Goal: Transaction & Acquisition: Obtain resource

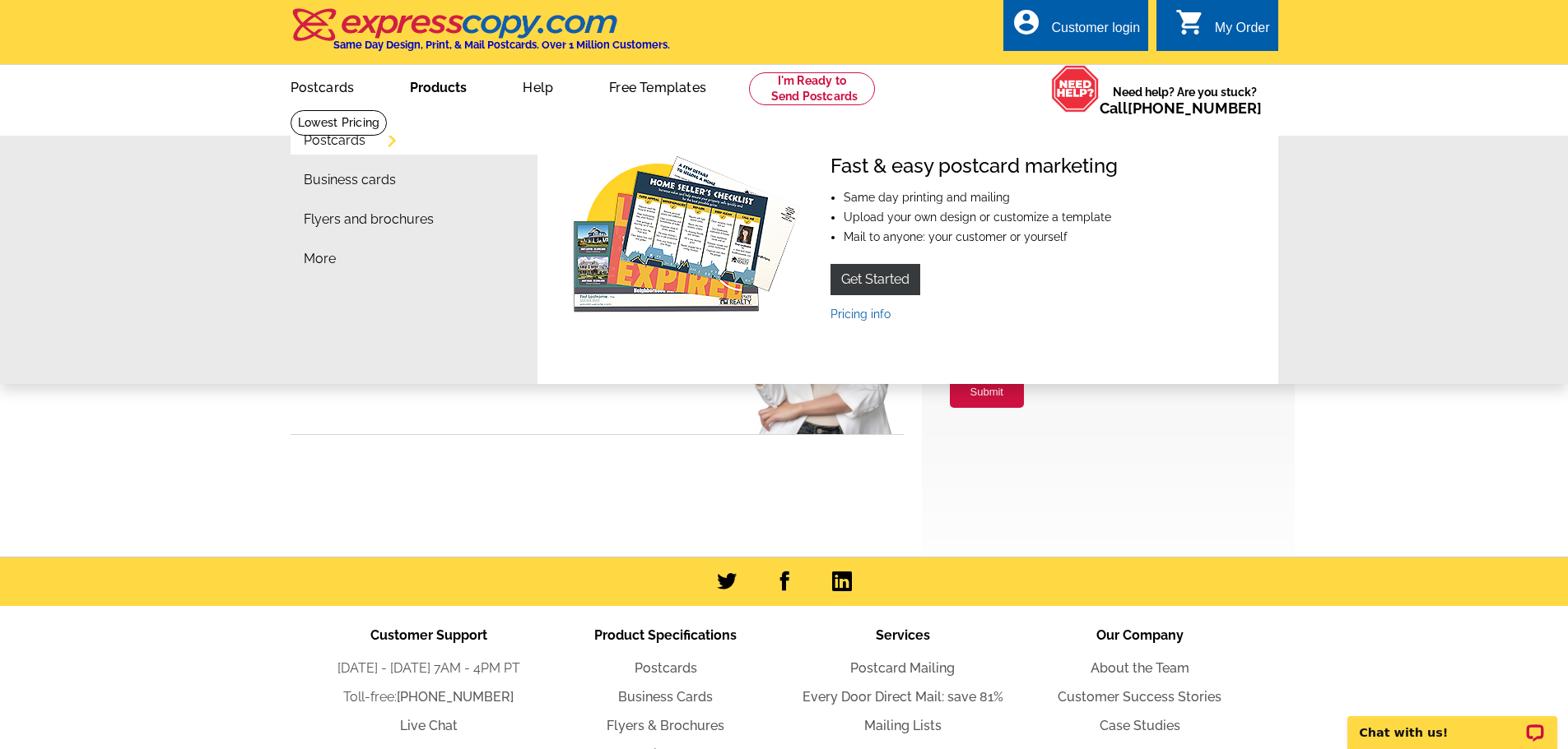
click at [449, 94] on link "Products" at bounding box center [437, 86] width 109 height 39
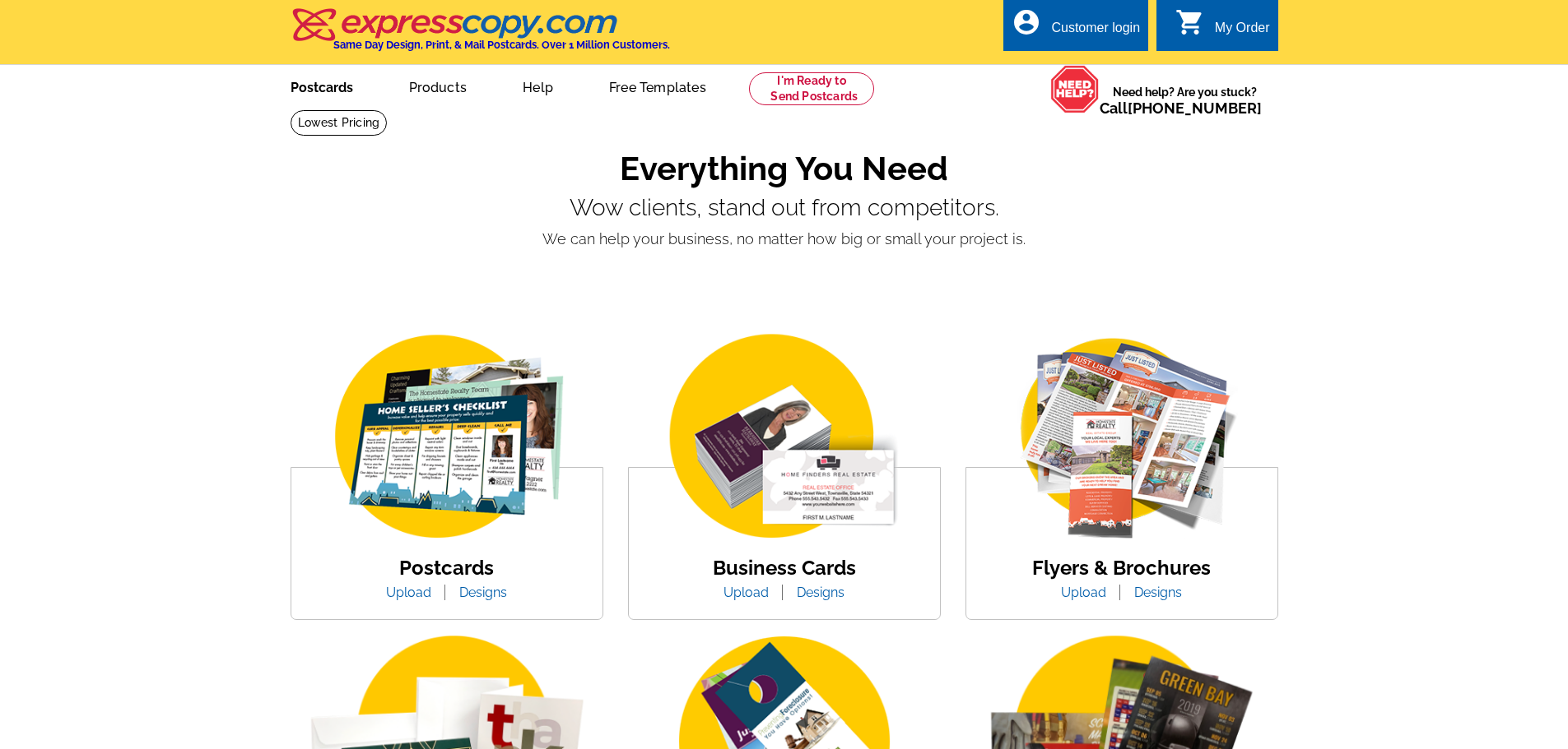
click at [310, 92] on link "Postcards" at bounding box center [322, 86] width 116 height 39
click at [310, 92] on link "Postcards" at bounding box center [322, 86] width 116 height 39
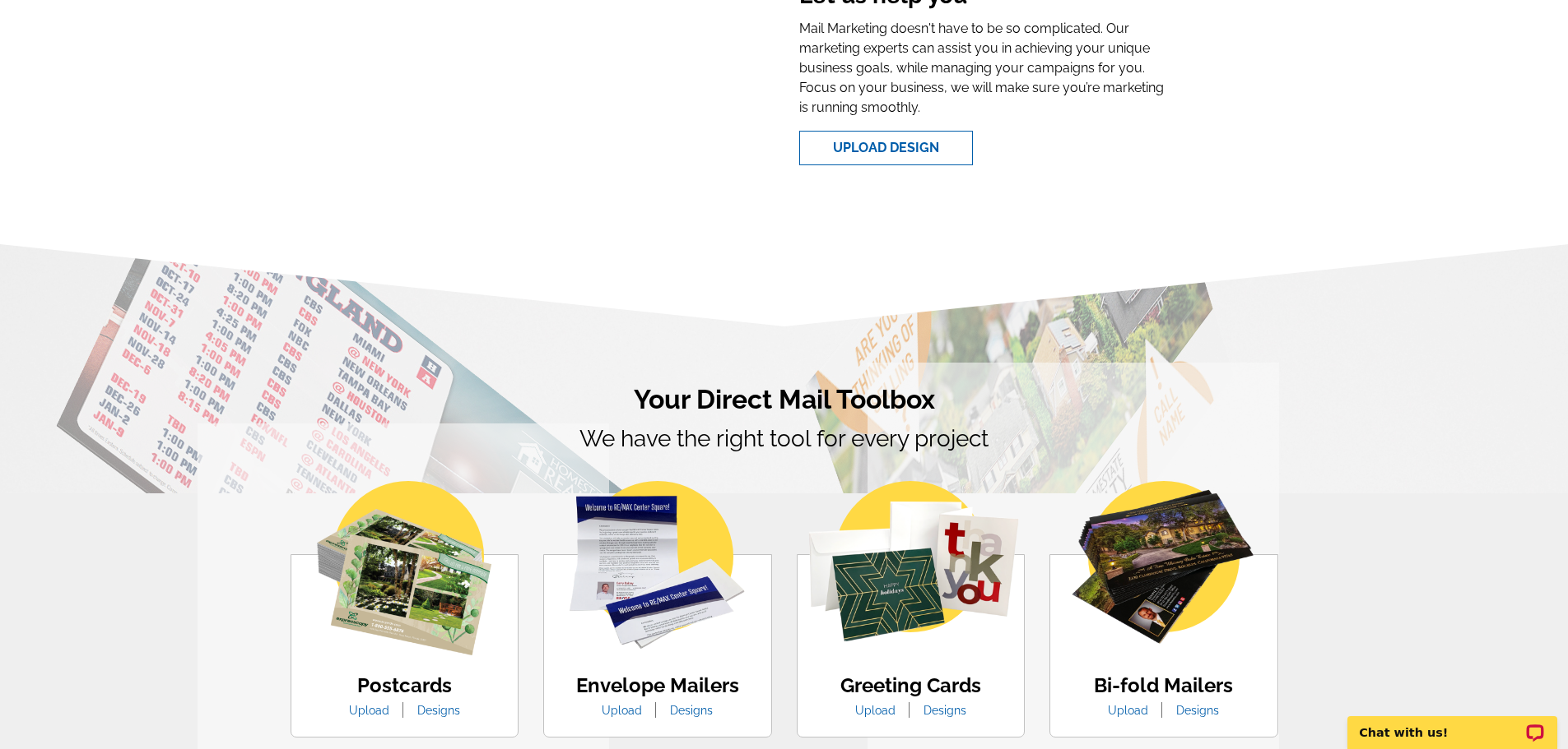
scroll to position [658, 0]
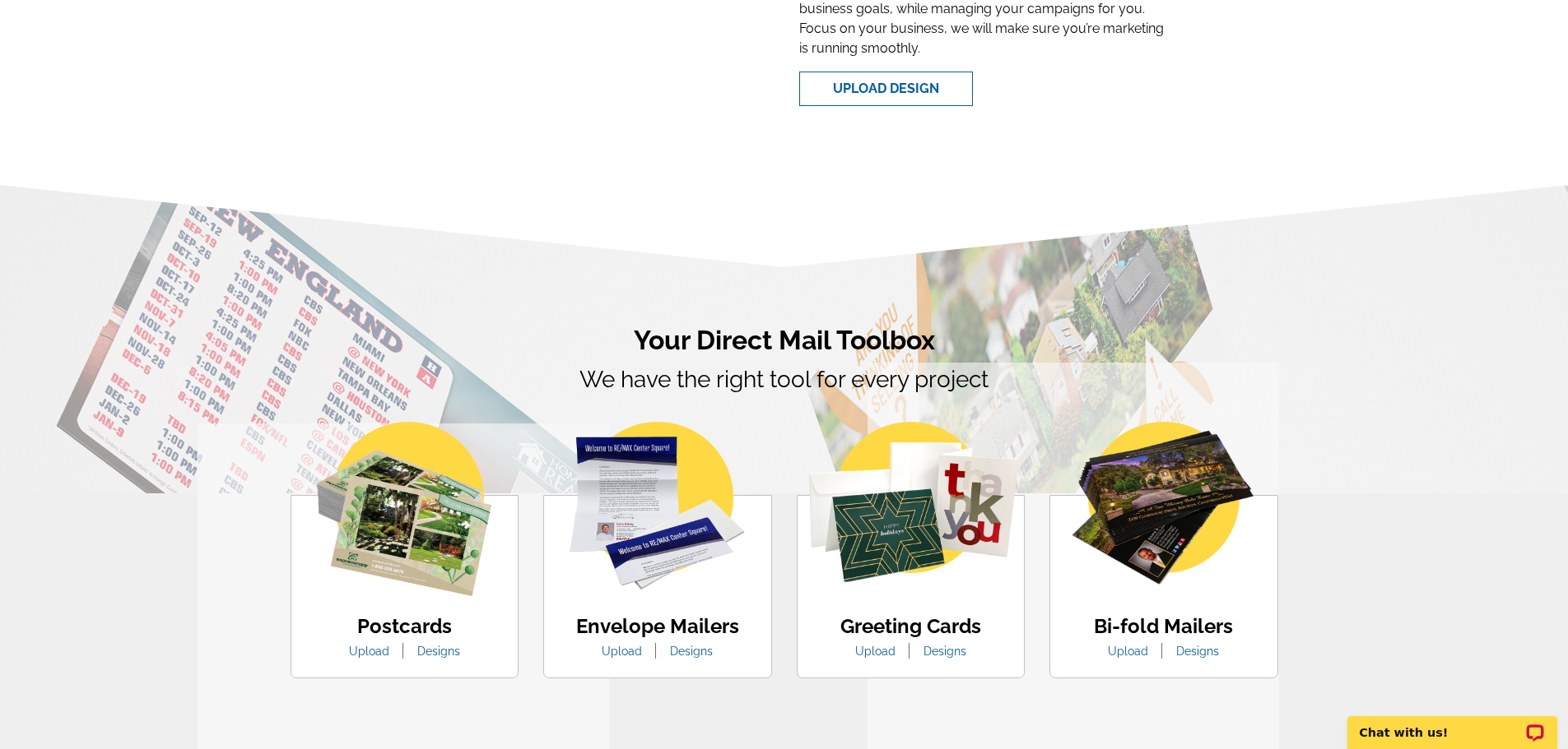
click at [415, 554] on img at bounding box center [404, 509] width 174 height 174
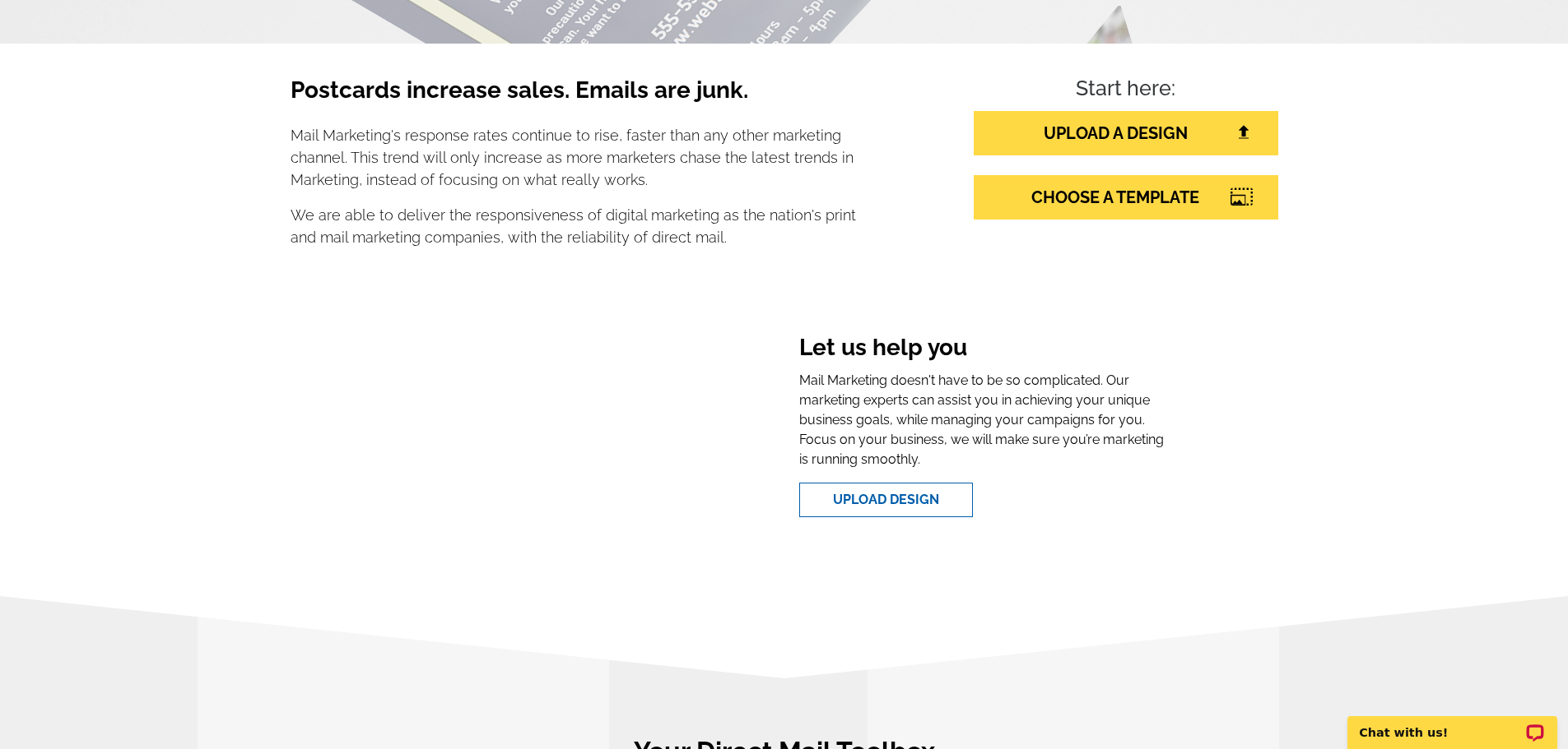
scroll to position [0, 0]
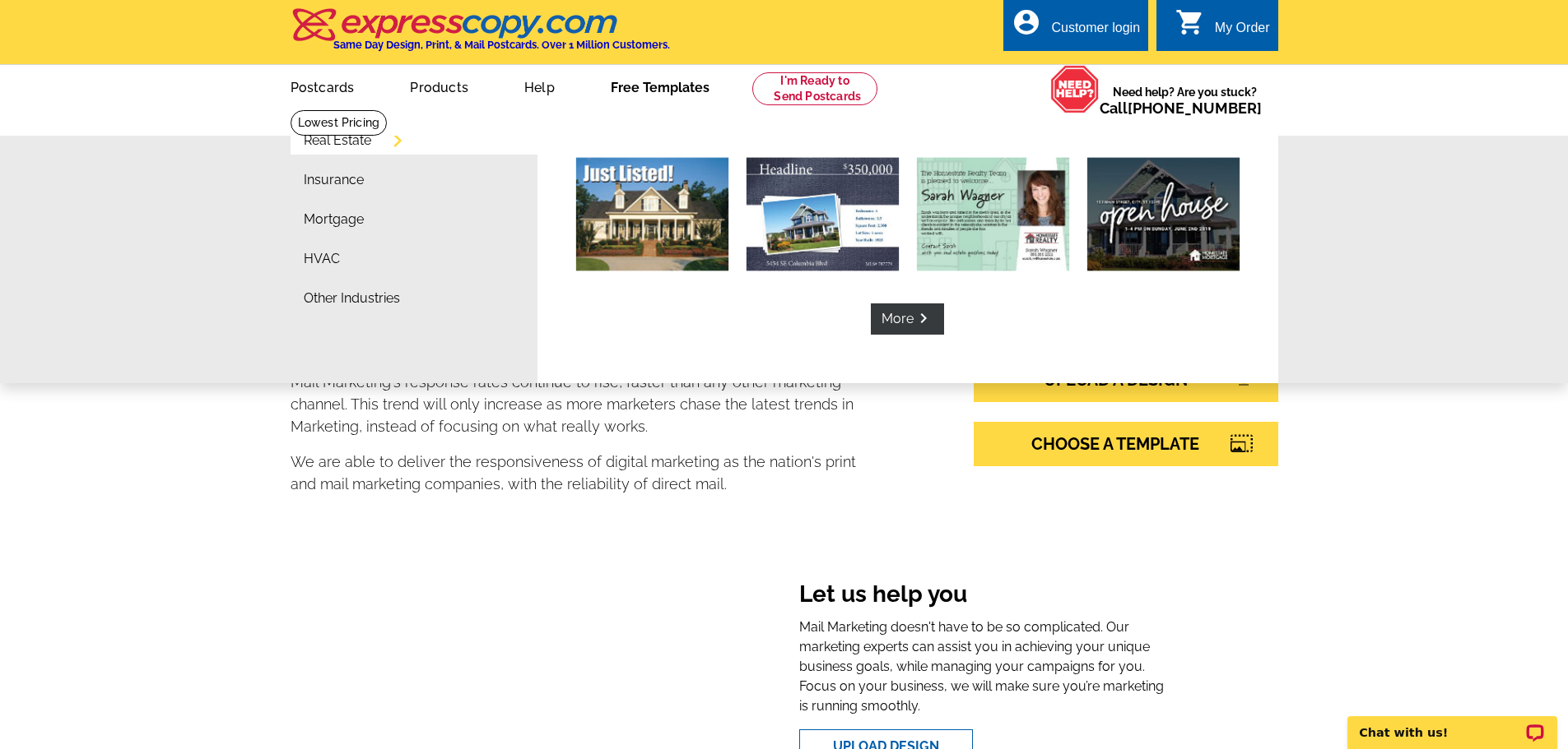
click at [683, 88] on link "Free Templates" at bounding box center [660, 86] width 151 height 39
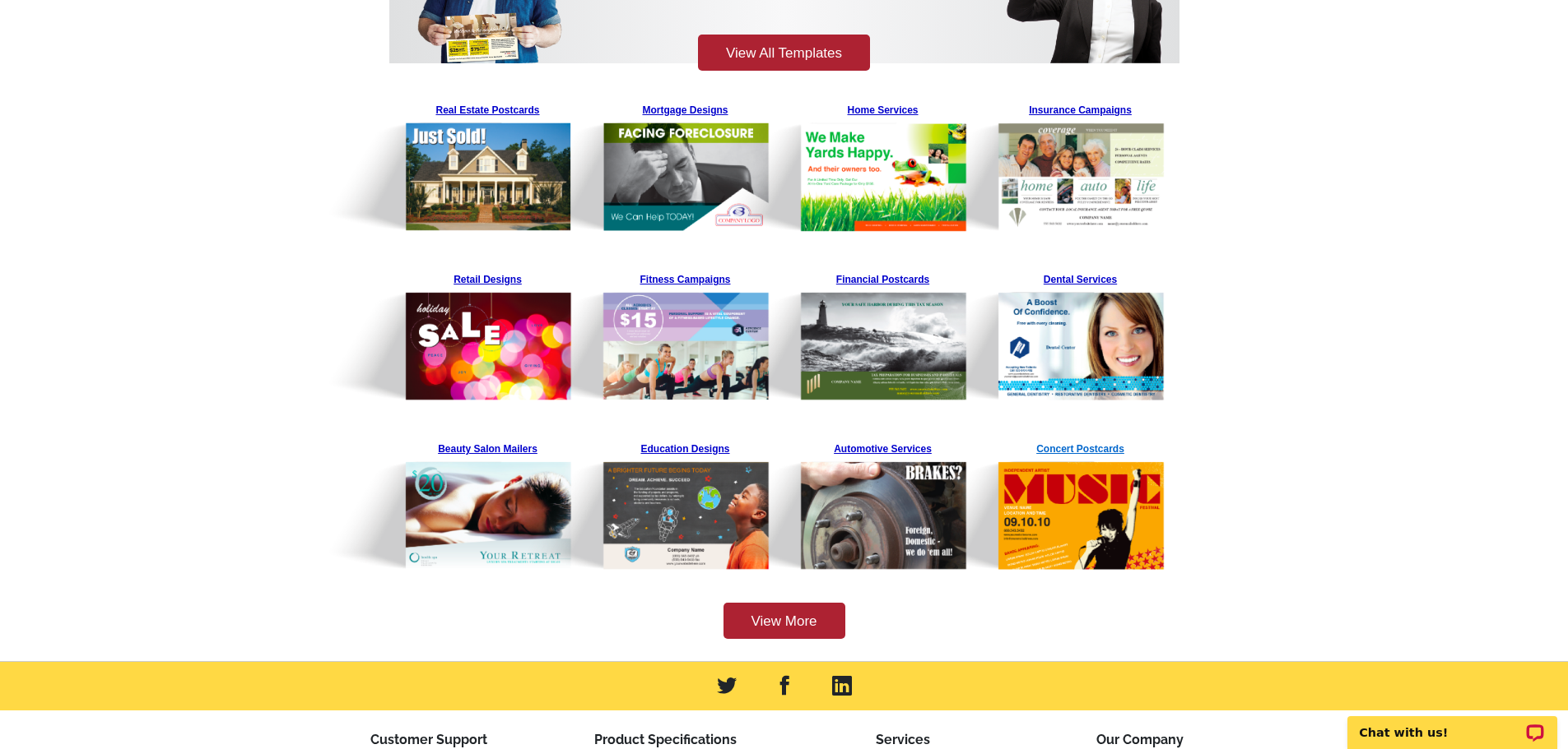
scroll to position [247, 0]
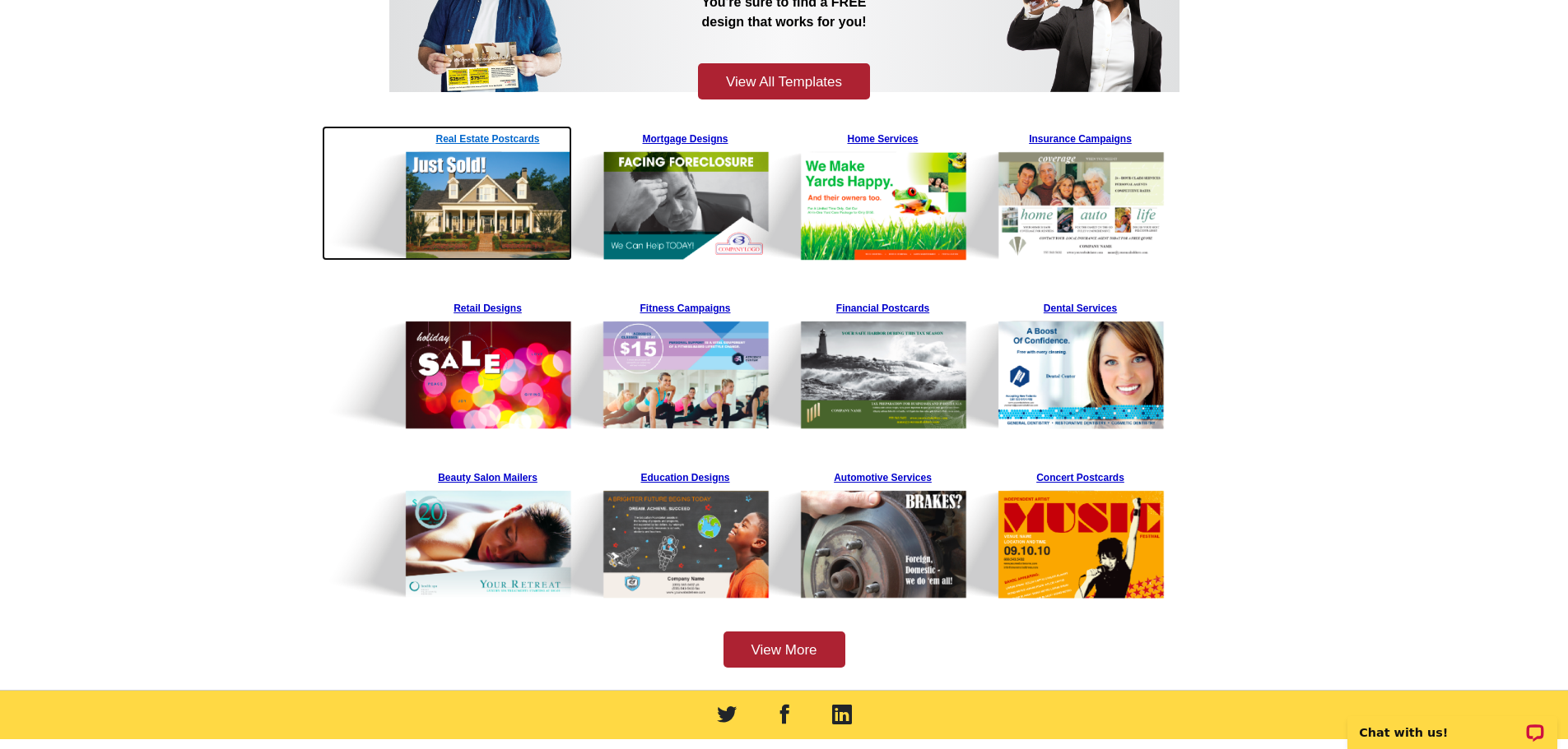
click at [515, 139] on img at bounding box center [447, 194] width 251 height 135
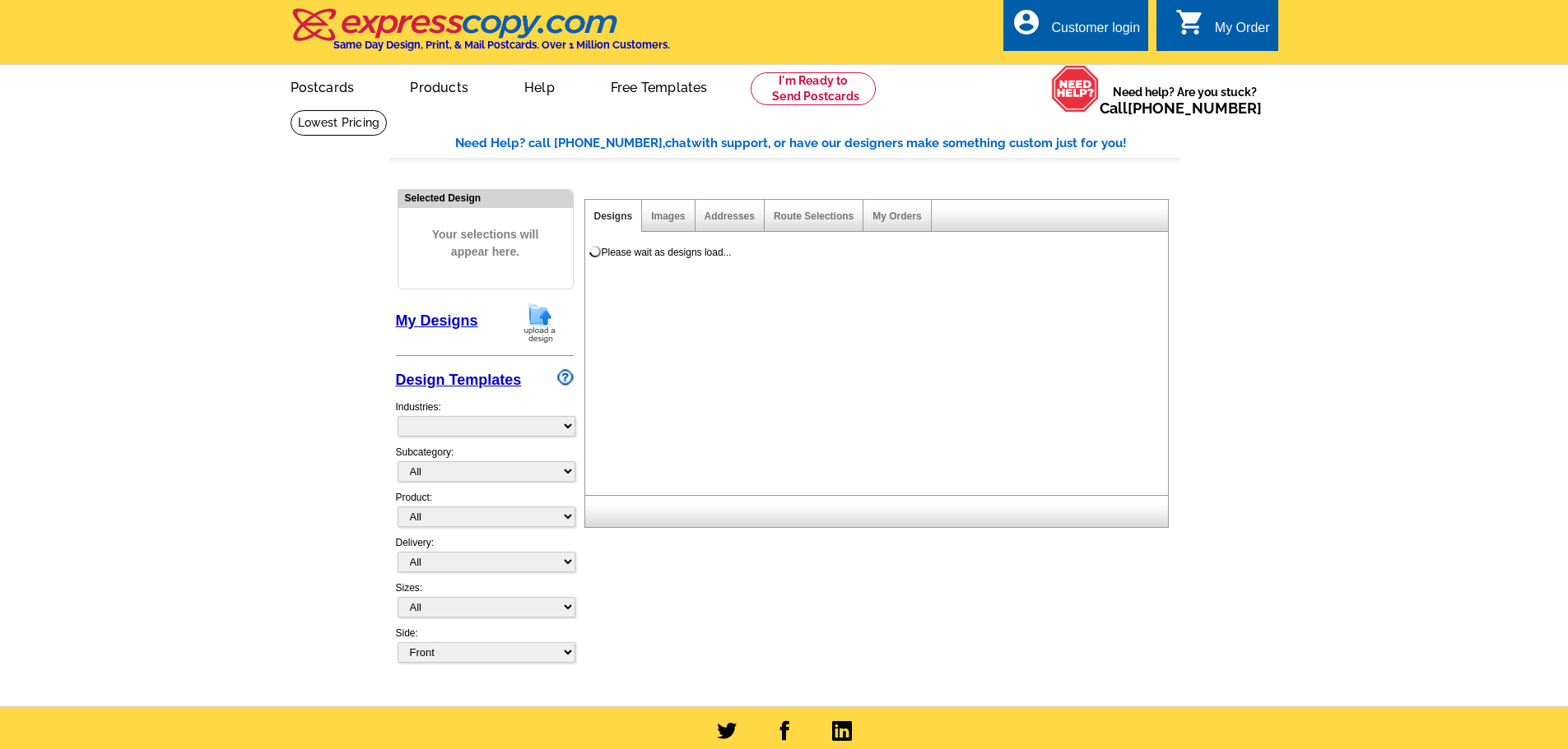
select select "785"
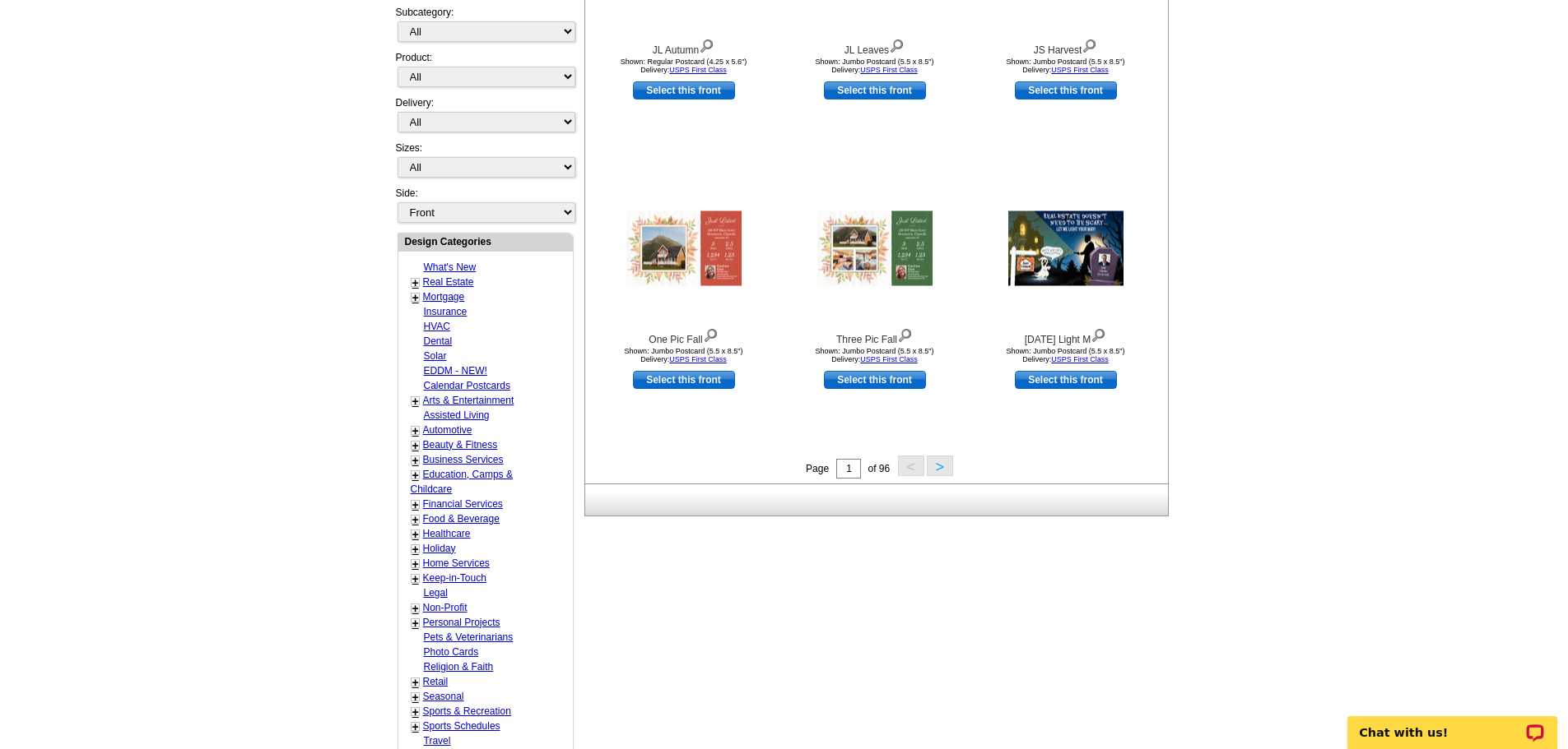
scroll to position [411, 0]
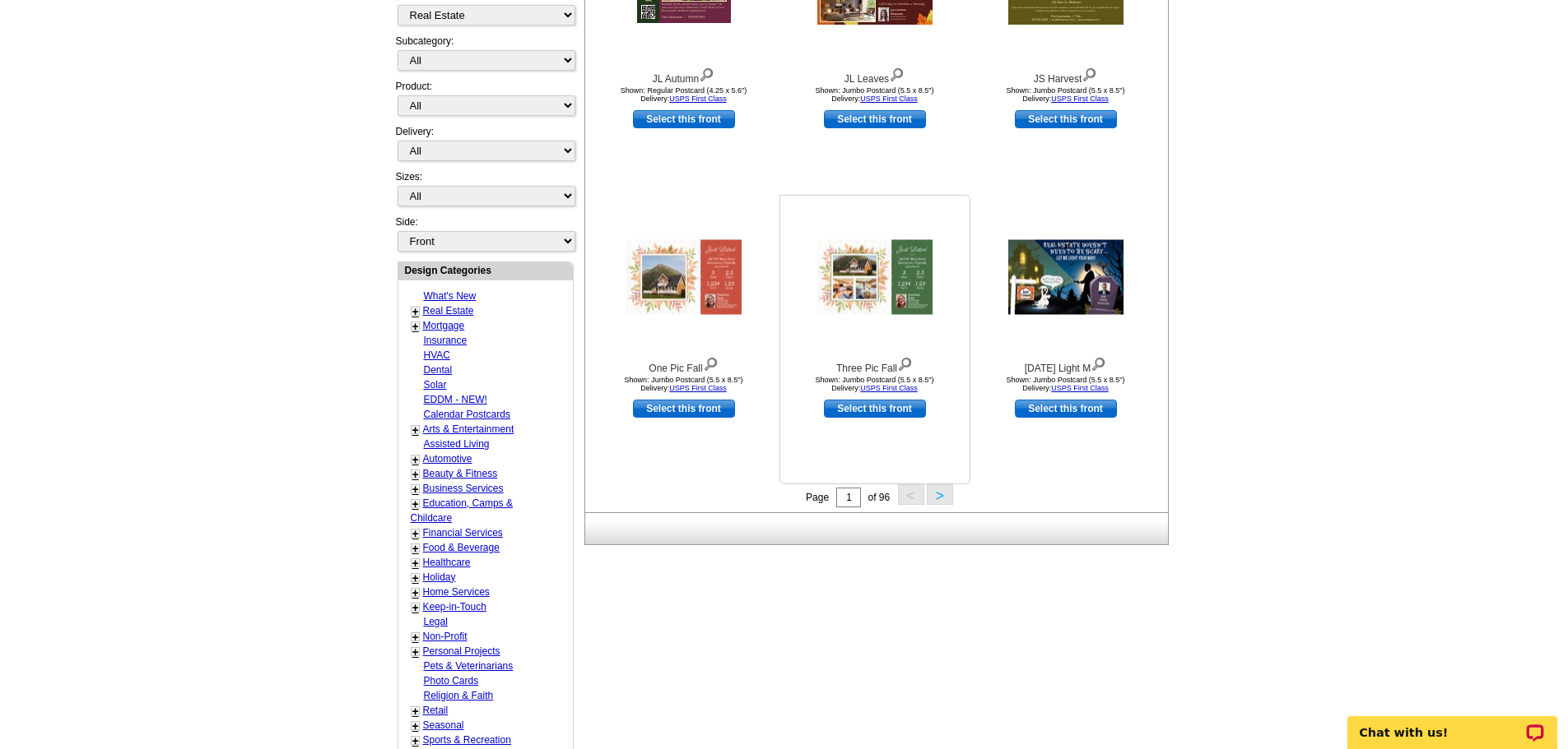
click at [907, 286] on img at bounding box center [875, 277] width 116 height 75
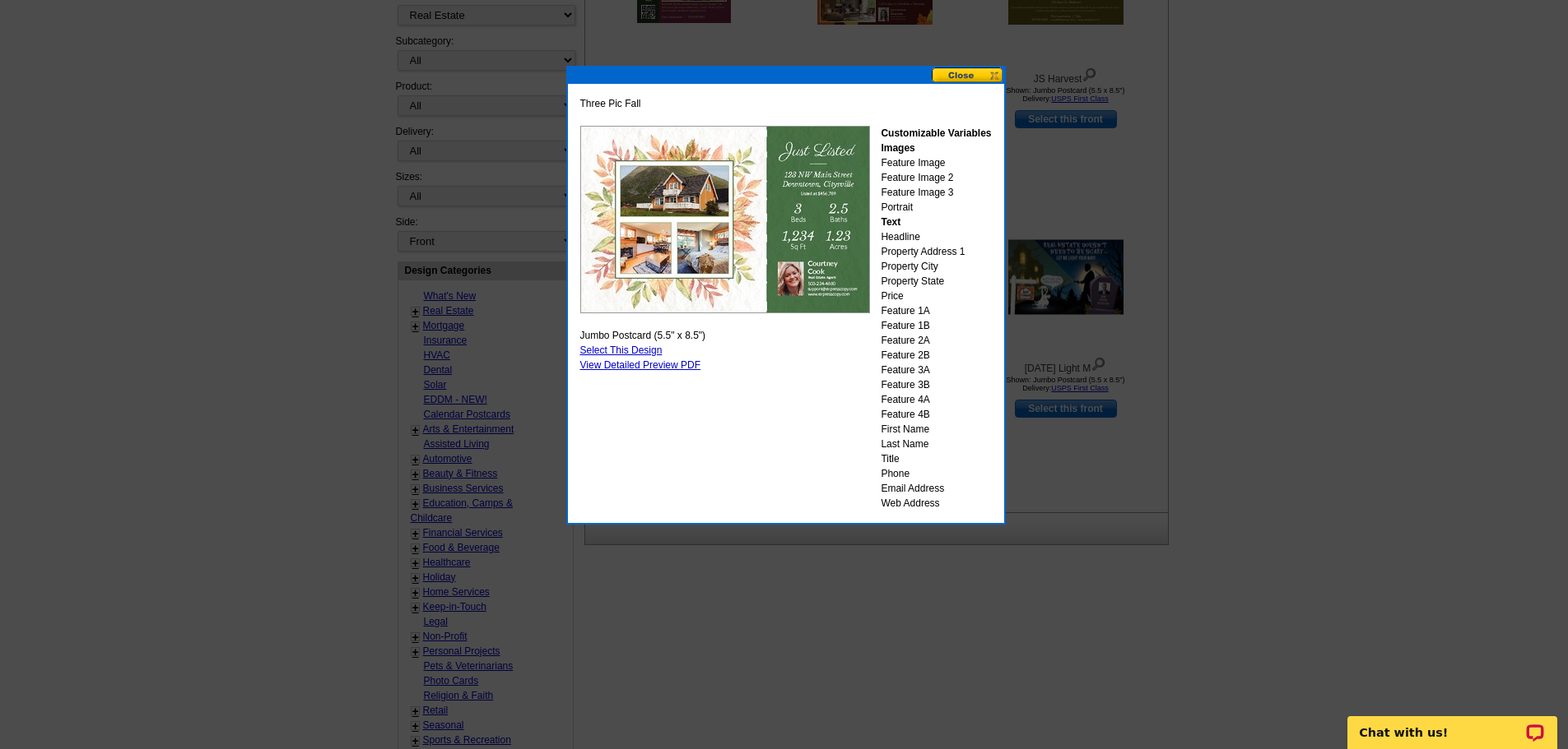
click at [639, 352] on link "Select This Design" at bounding box center [621, 350] width 83 height 12
select select "2"
select select "back"
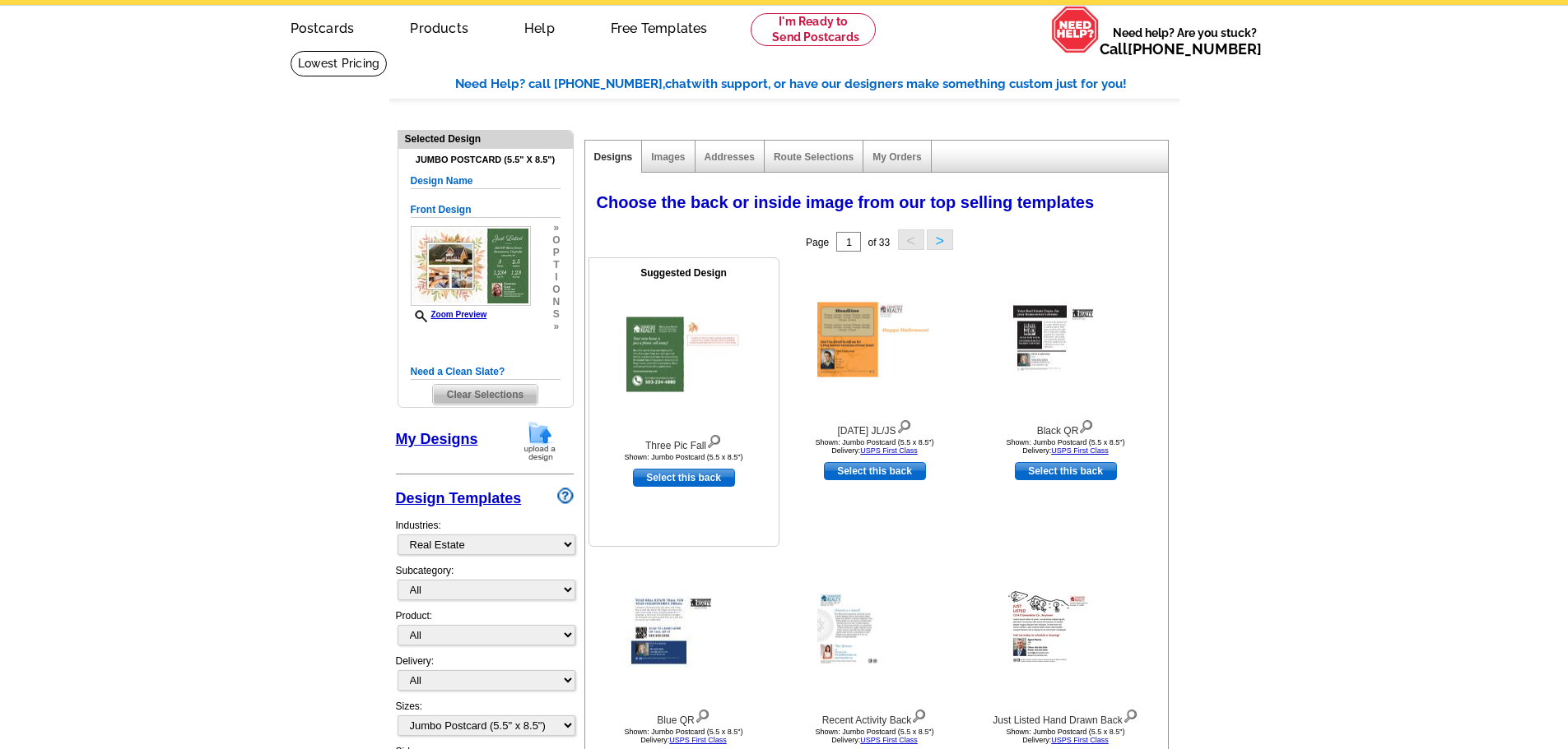
scroll to position [0, 0]
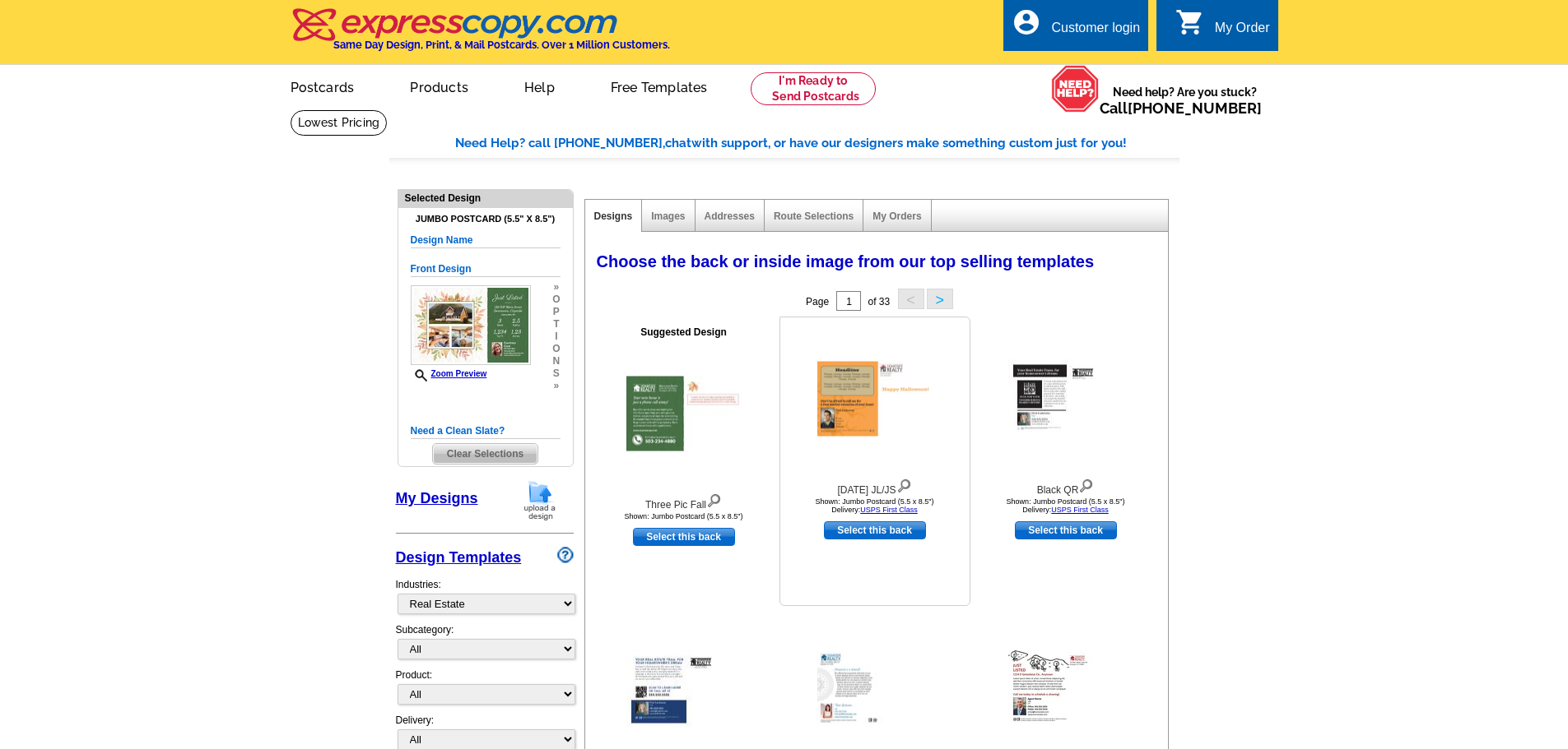
click at [860, 405] on img at bounding box center [875, 399] width 116 height 75
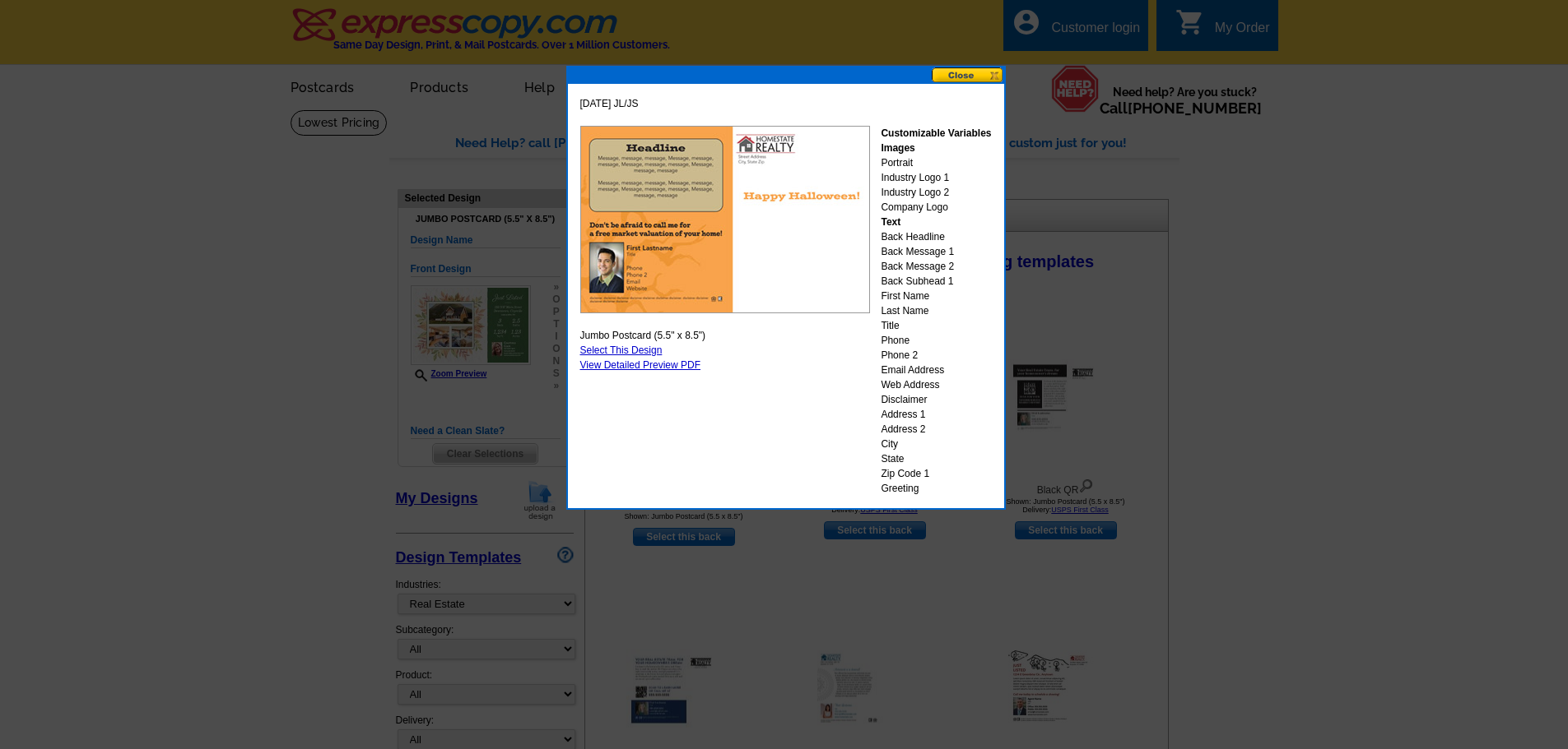
click at [961, 78] on button at bounding box center [967, 76] width 72 height 16
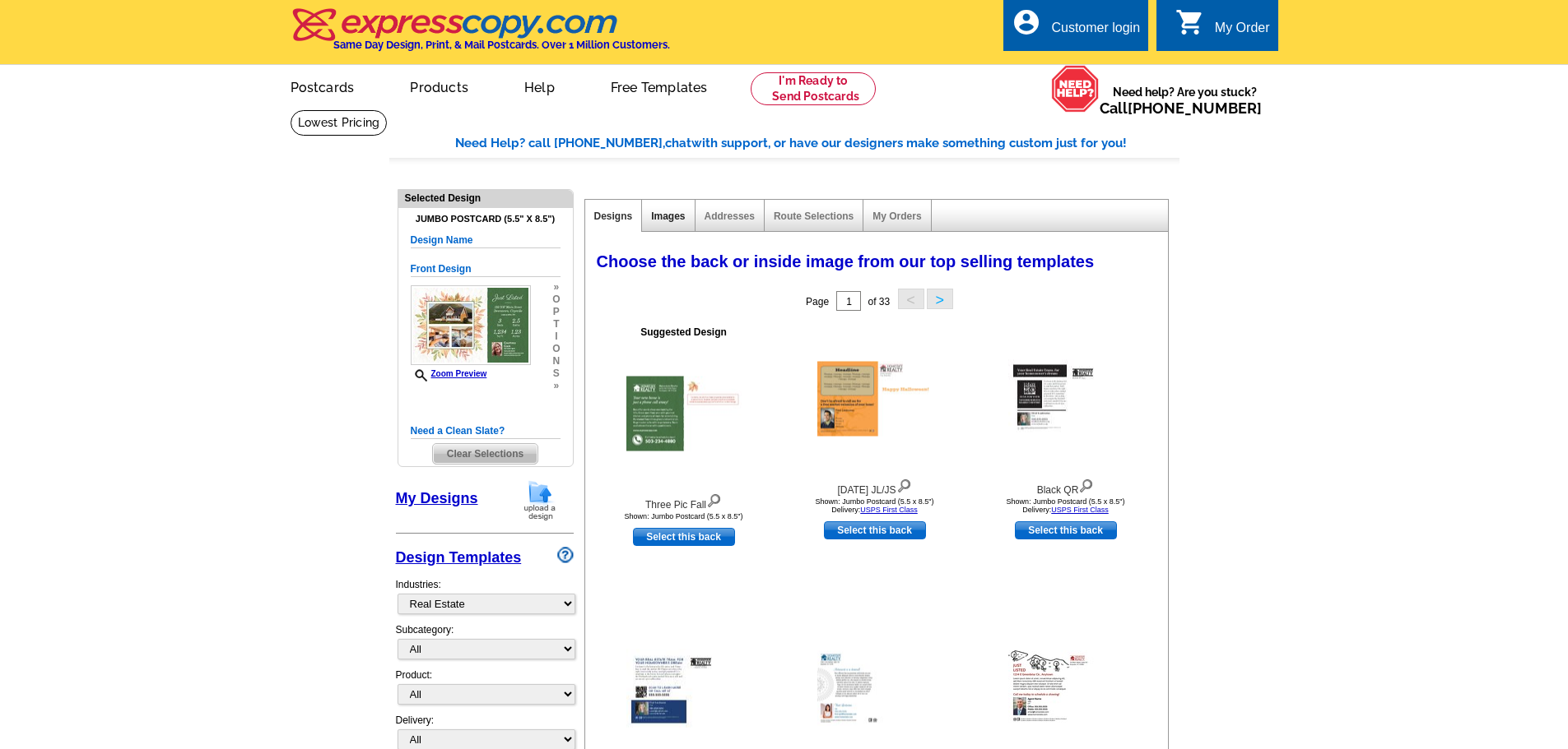
click at [675, 220] on link "Images" at bounding box center [668, 216] width 34 height 12
